Goal: Information Seeking & Learning: Learn about a topic

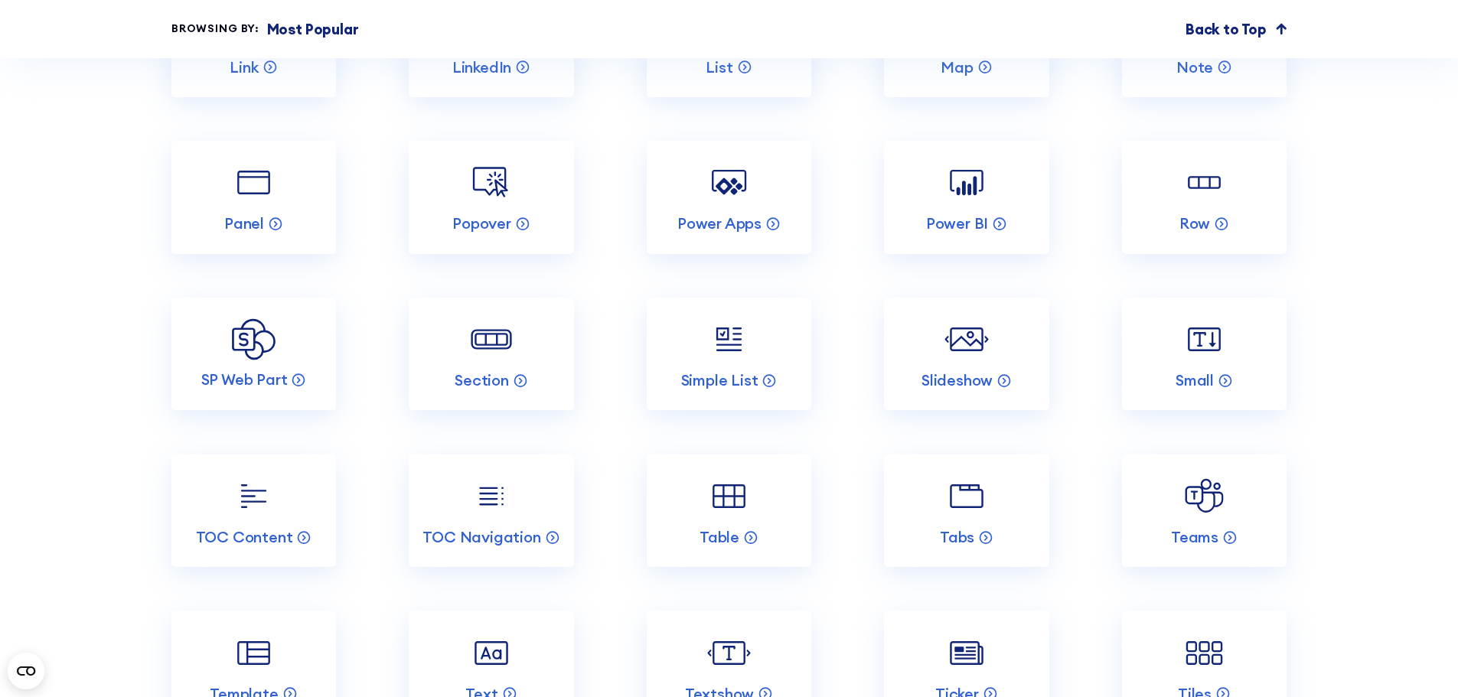
scroll to position [2985, 0]
click at [462, 526] on link "TOC Navigation" at bounding box center [491, 510] width 165 height 113
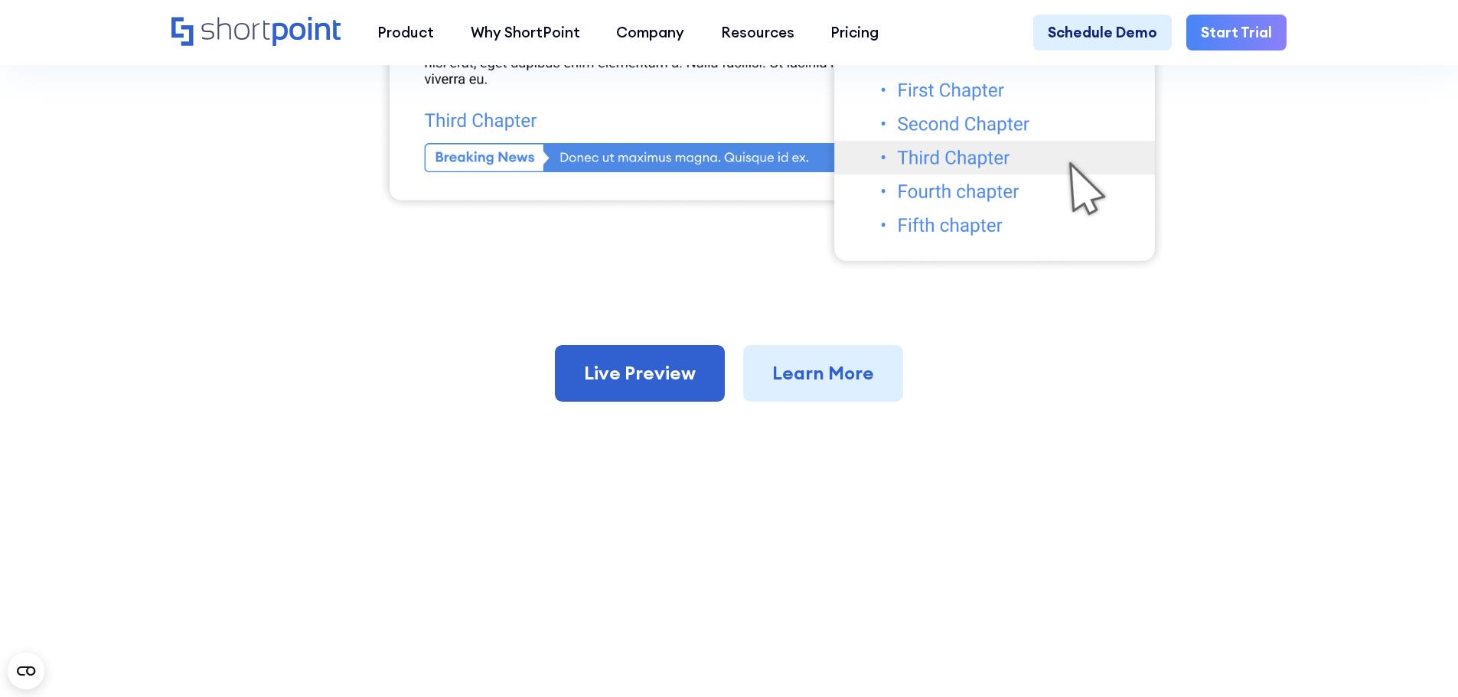
scroll to position [1072, 0]
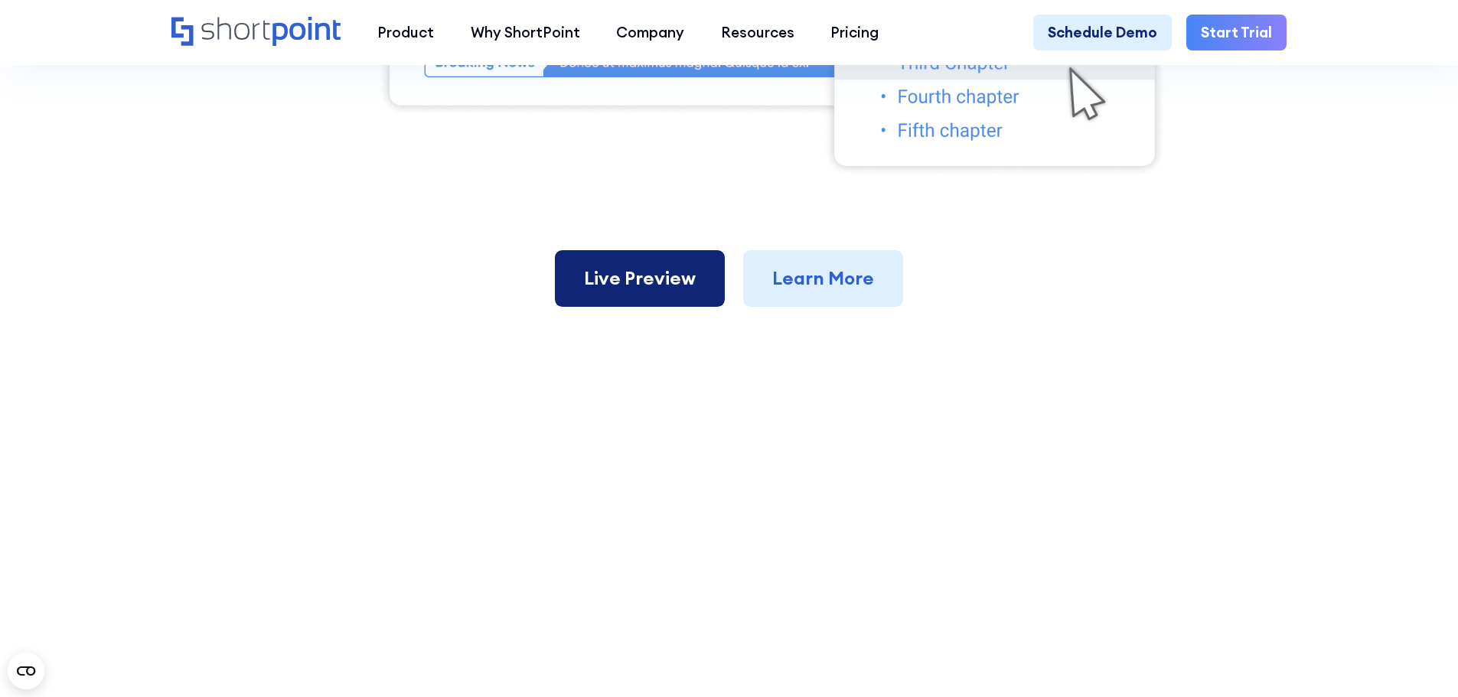
click at [605, 293] on link "Live Preview" at bounding box center [640, 278] width 170 height 57
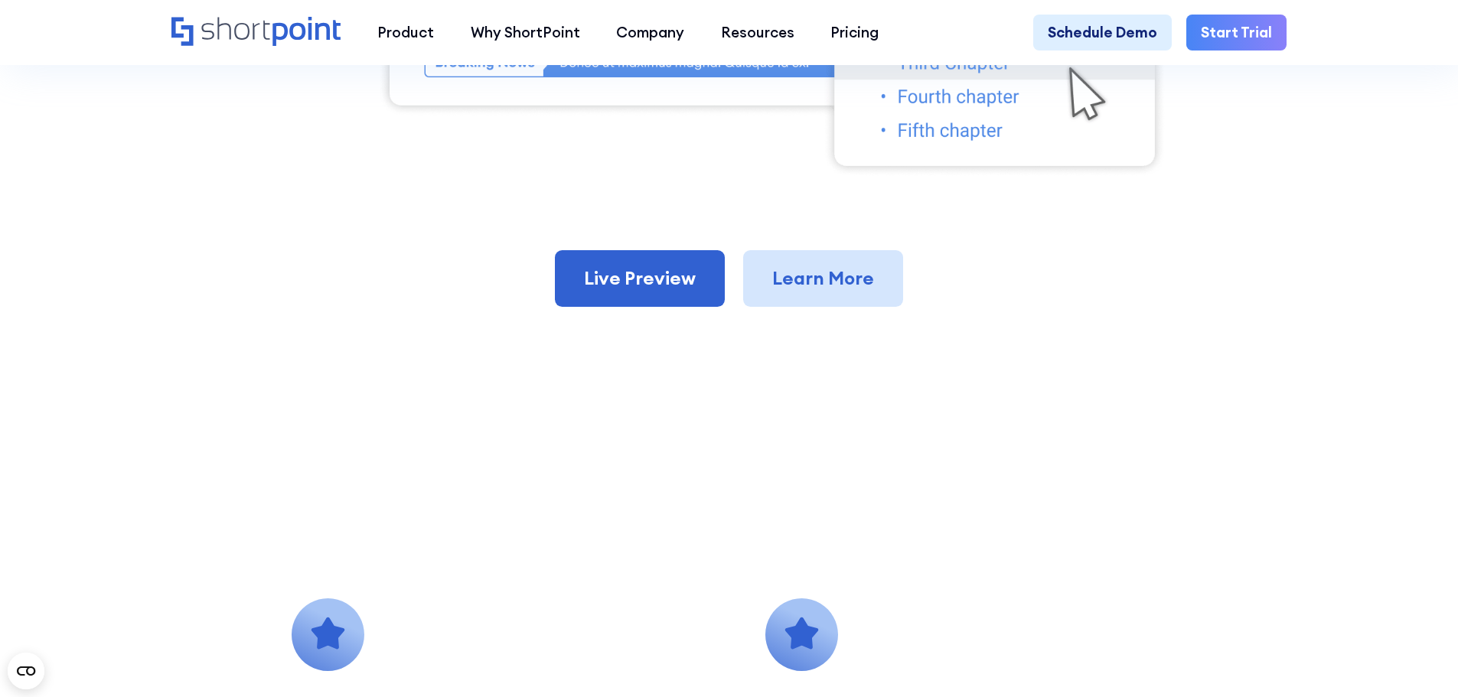
click at [831, 269] on link "Learn More" at bounding box center [823, 278] width 160 height 57
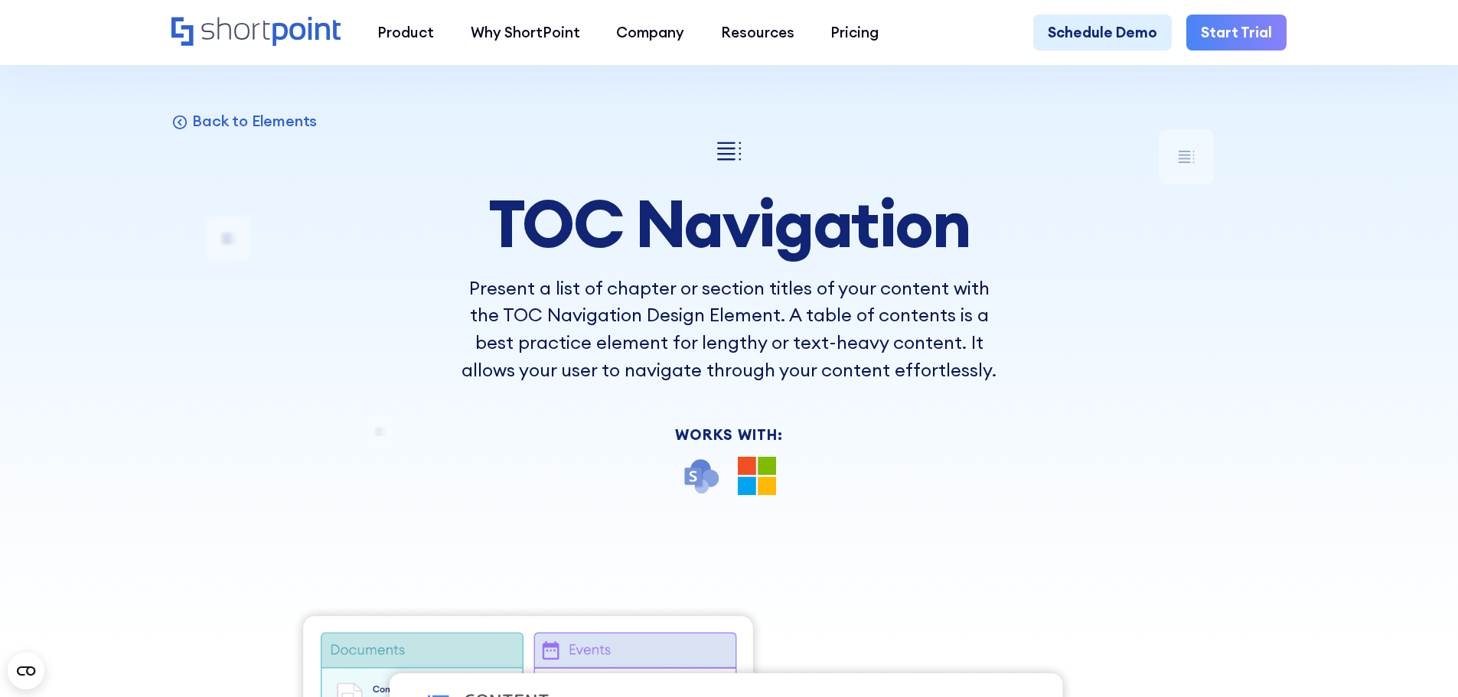
scroll to position [0, 0]
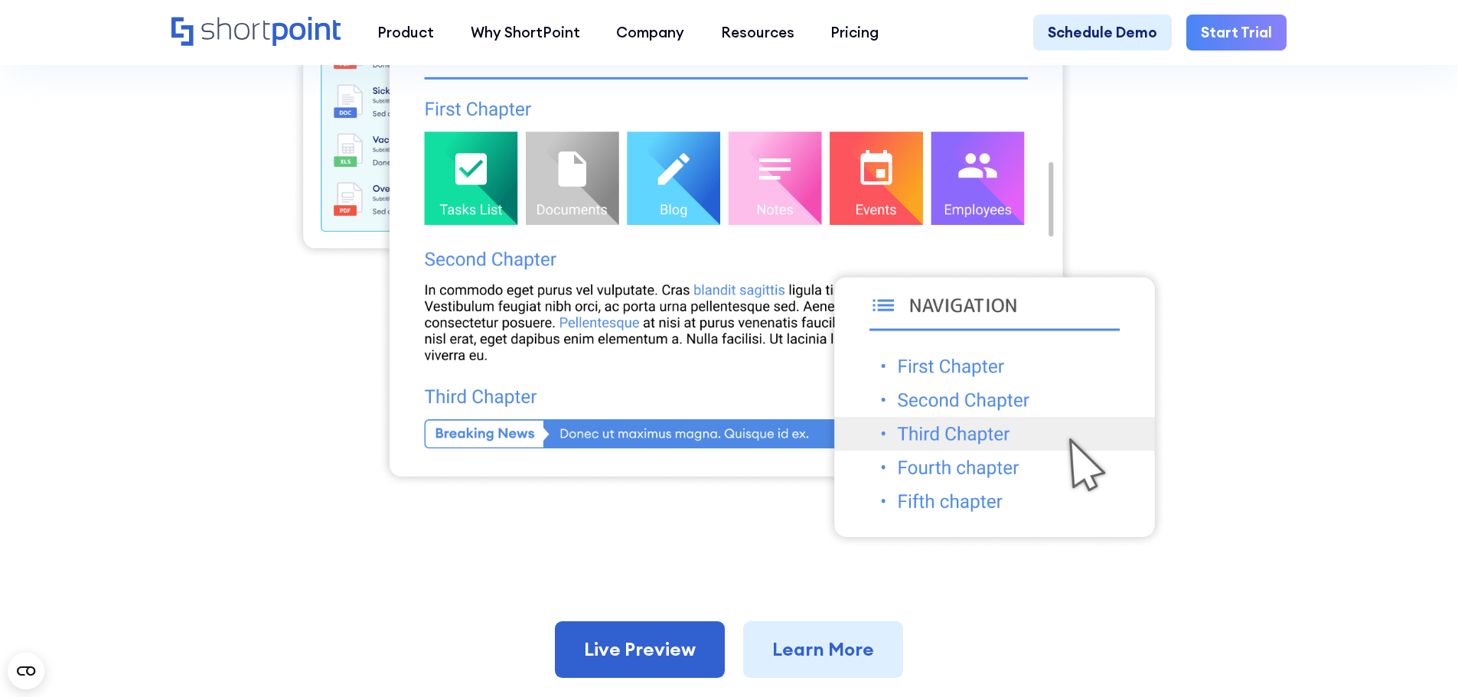
scroll to position [995, 0]
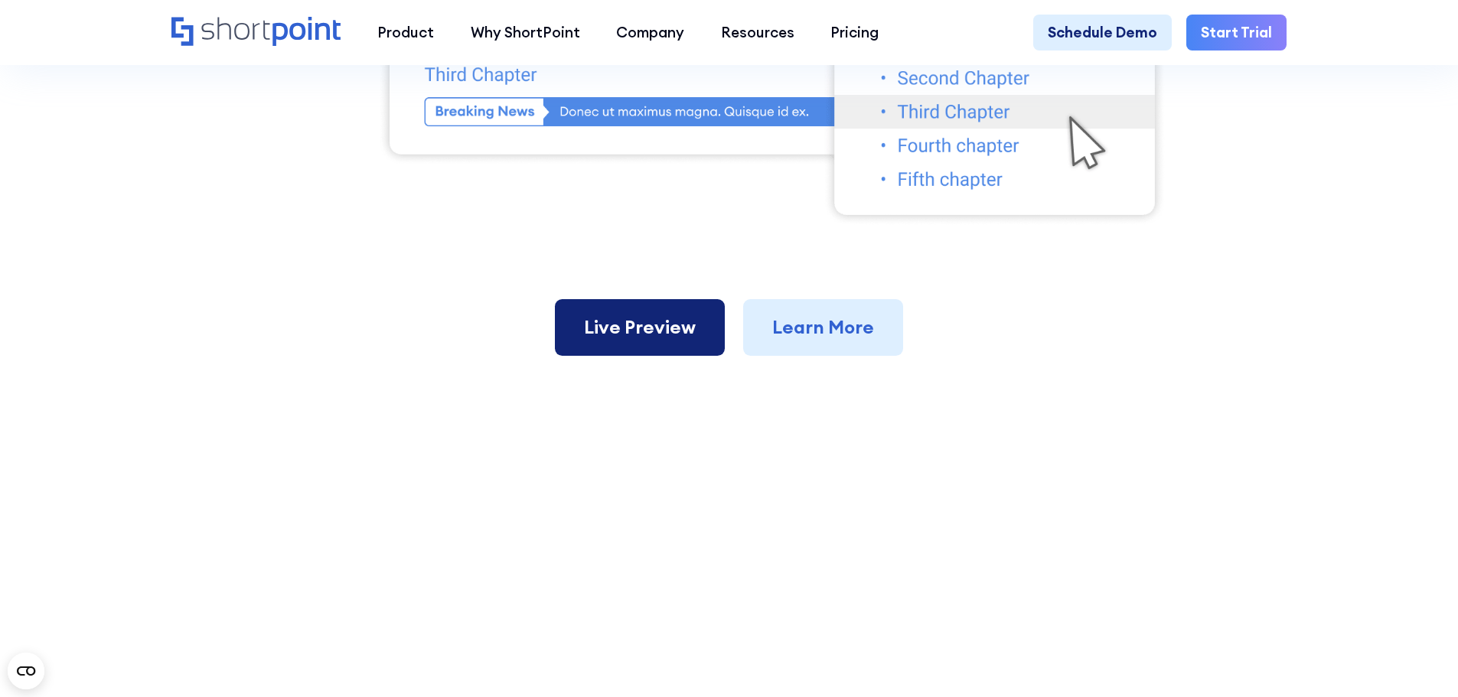
click at [633, 331] on link "Live Preview" at bounding box center [640, 327] width 170 height 57
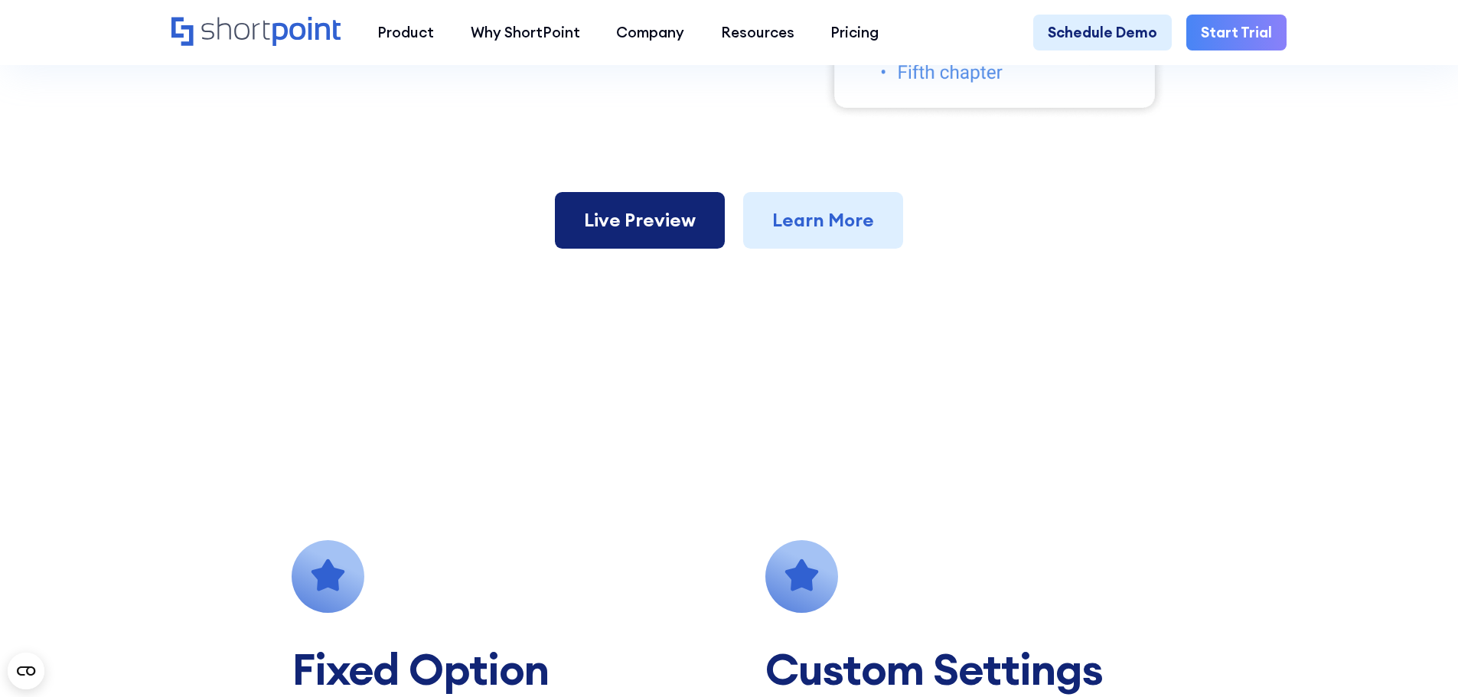
scroll to position [842, 0]
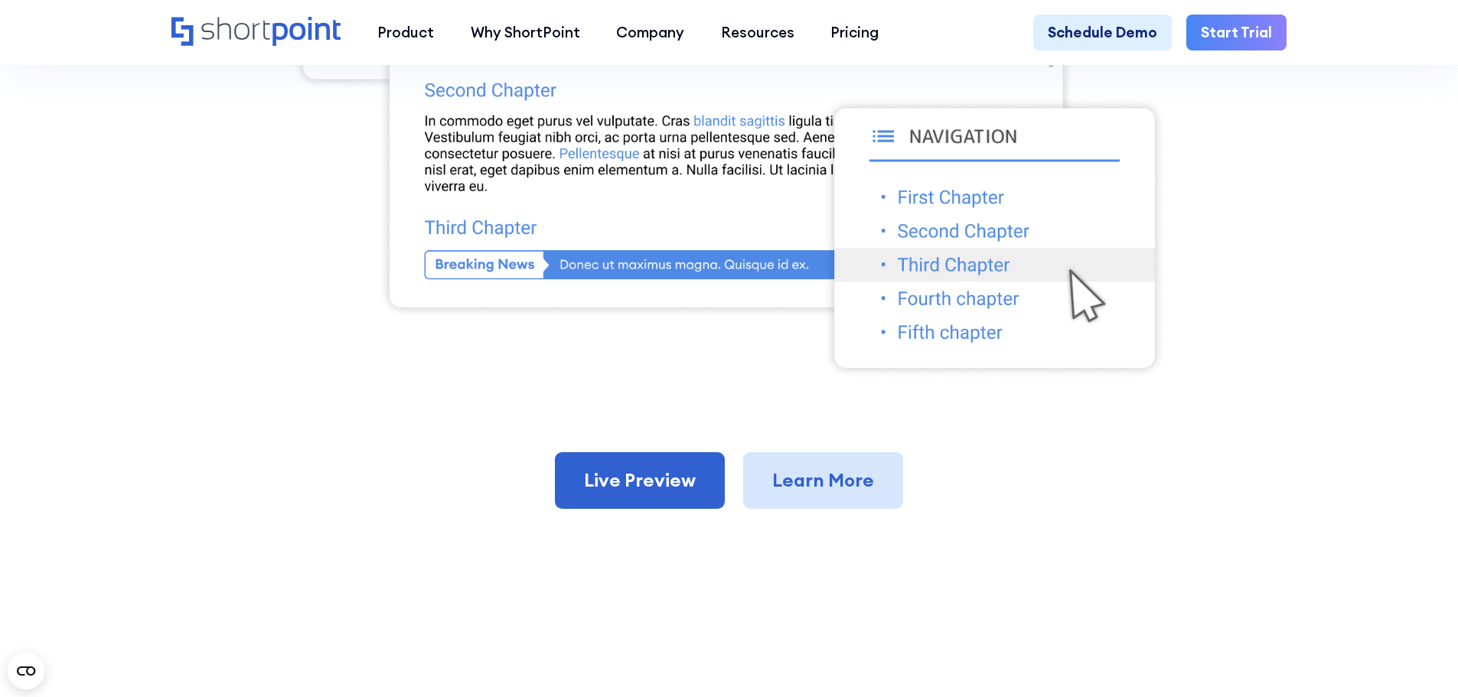
click at [828, 488] on link "Learn More" at bounding box center [823, 480] width 160 height 57
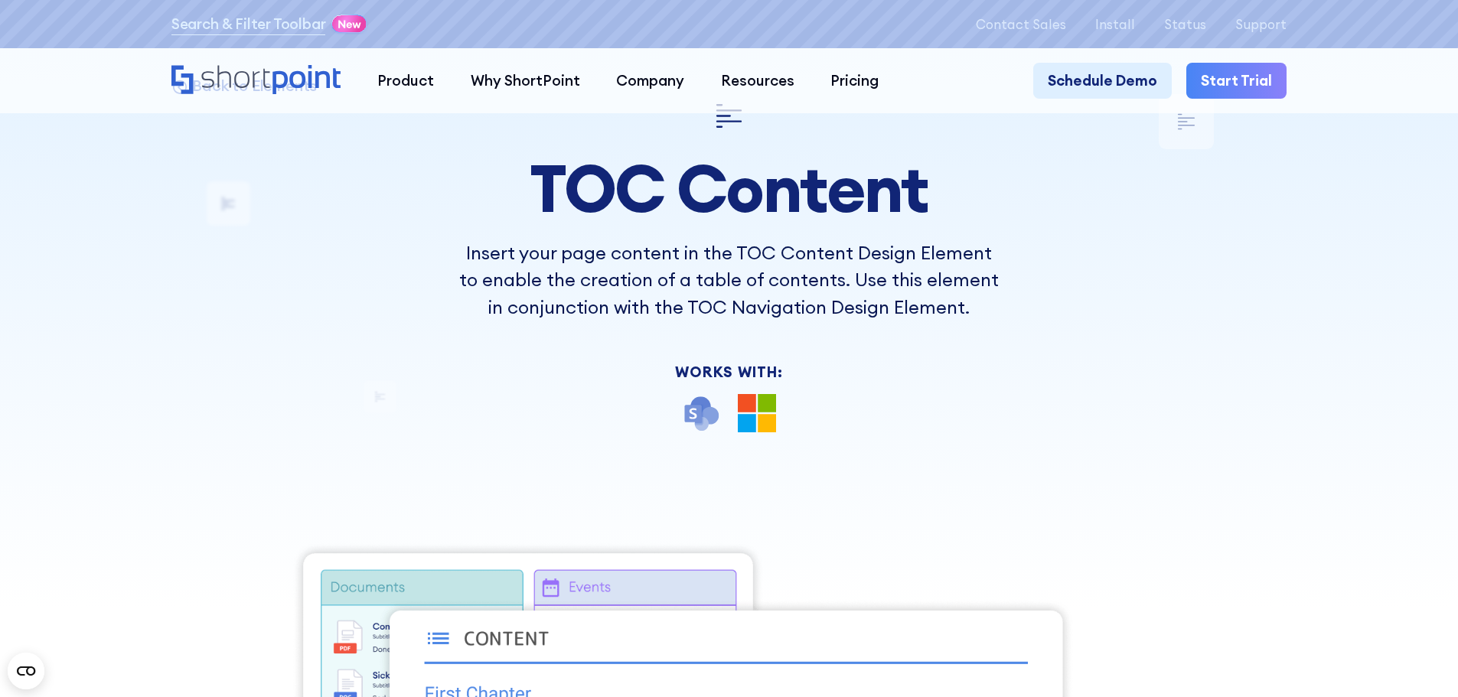
scroll to position [0, 0]
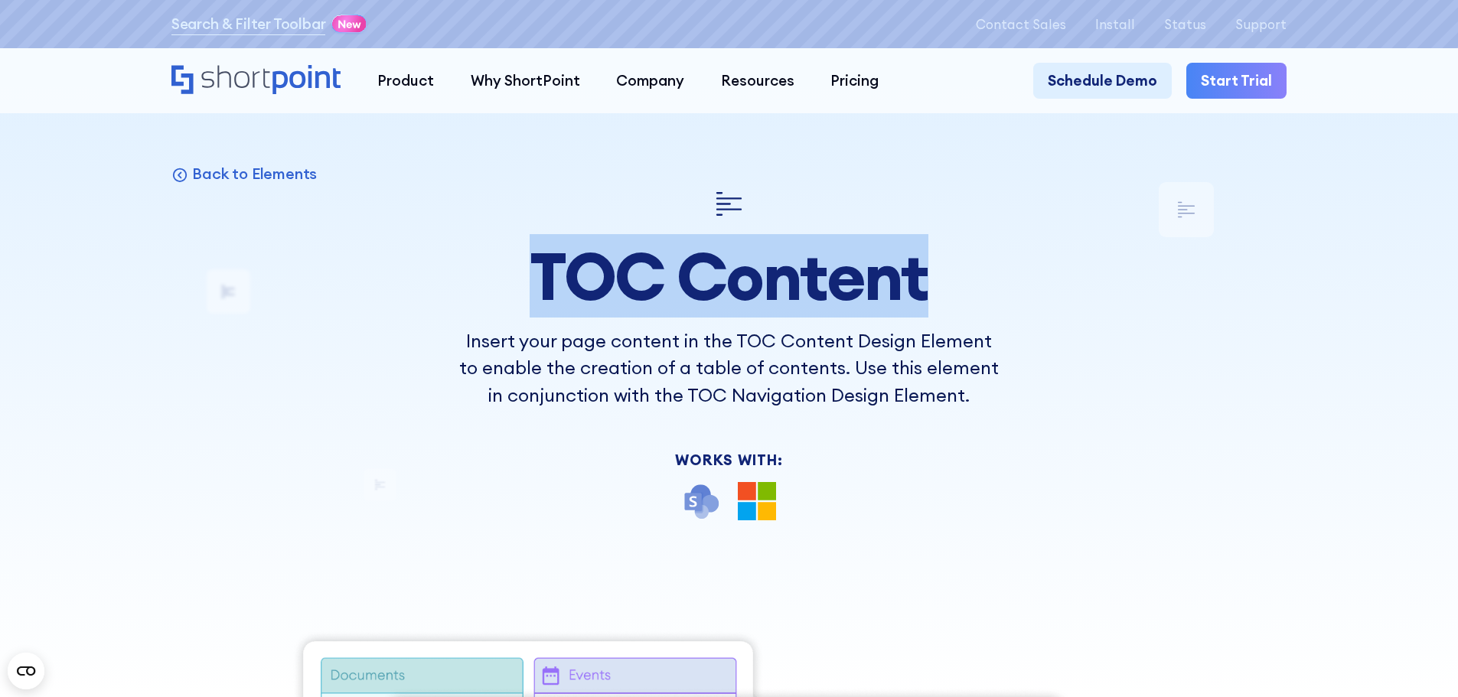
drag, startPoint x: 936, startPoint y: 277, endPoint x: 545, endPoint y: 282, distance: 391.1
click at [545, 282] on h1 "TOC Content" at bounding box center [728, 276] width 546 height 72
copy h1 "TOC Content"
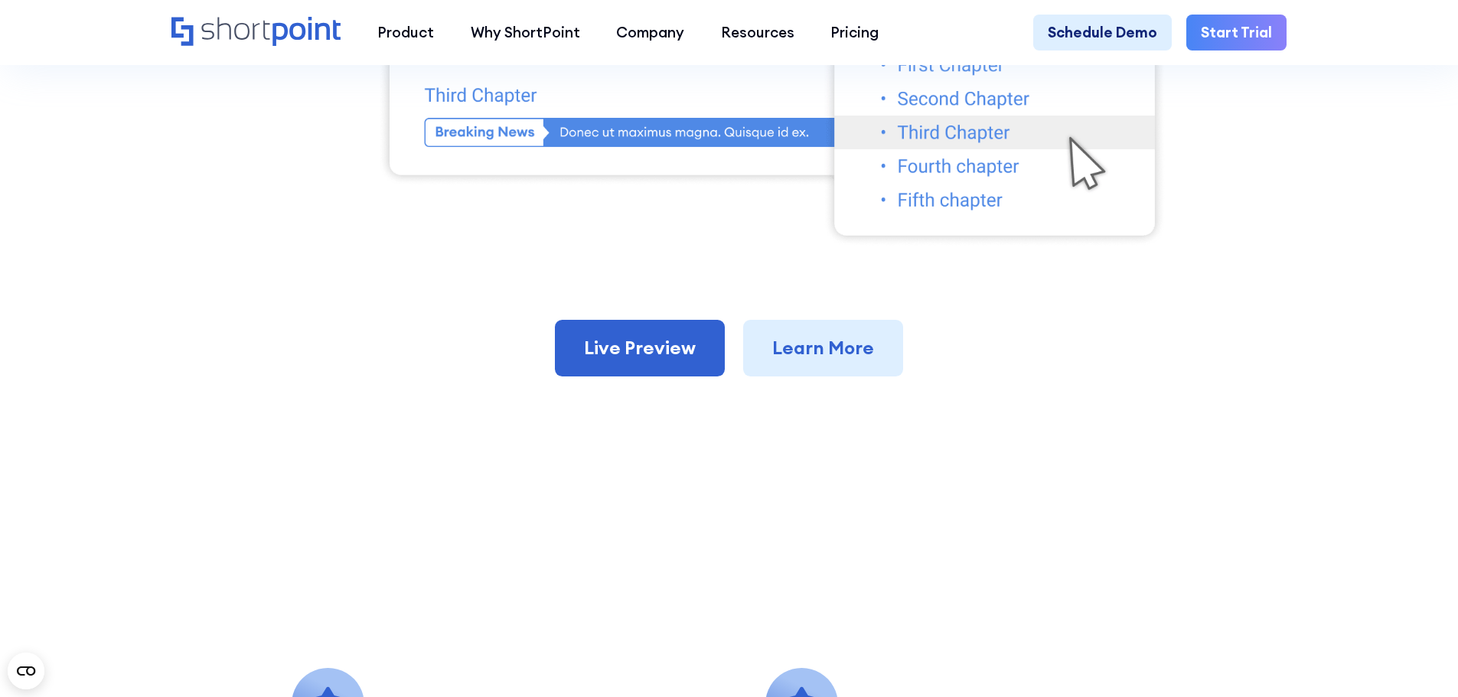
scroll to position [1225, 0]
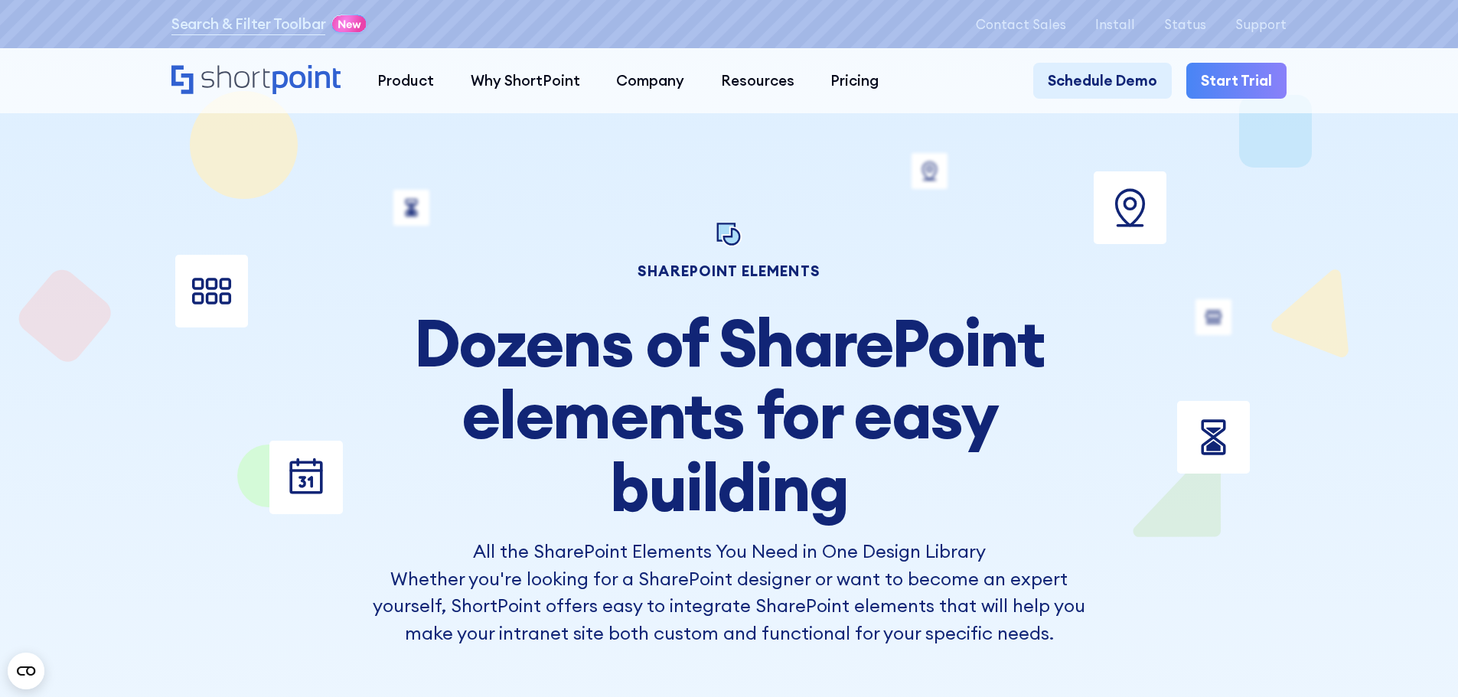
click at [282, 67] on icon "Home" at bounding box center [255, 79] width 169 height 29
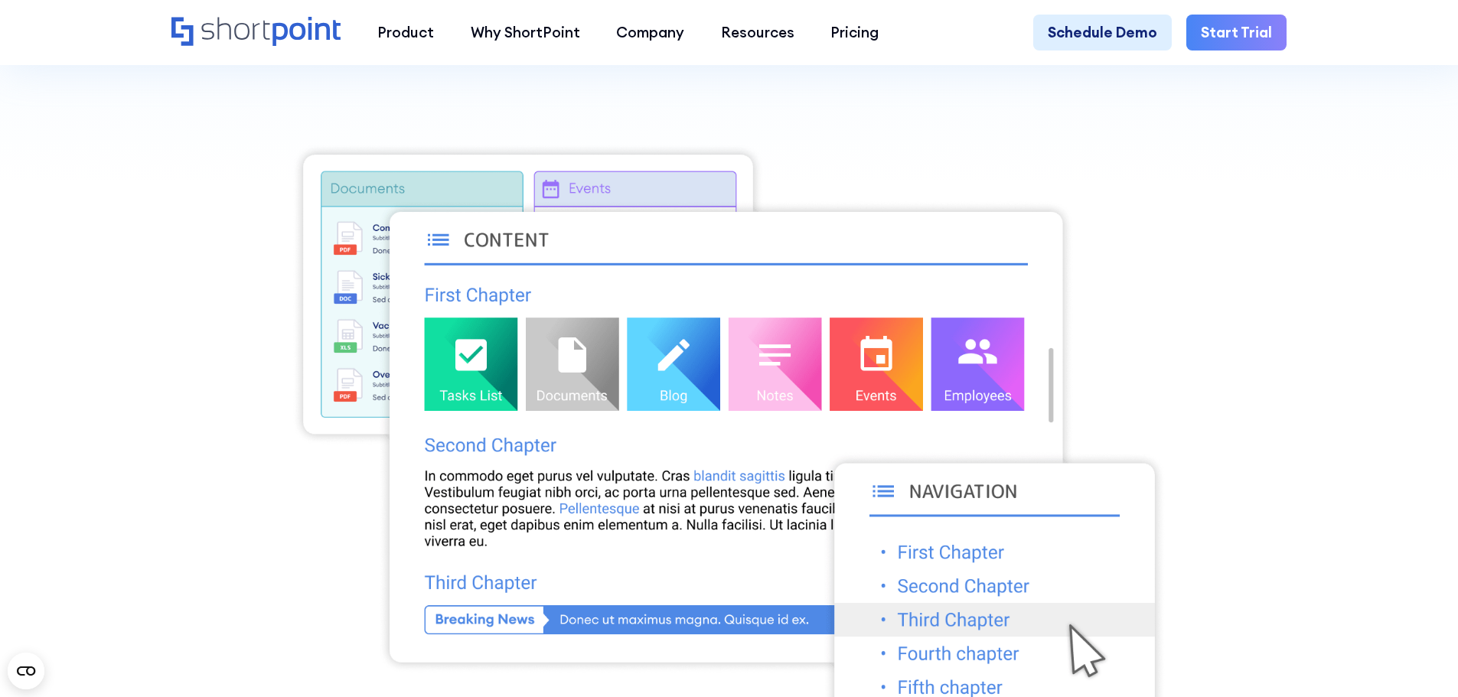
scroll to position [689, 0]
